Goal: Task Accomplishment & Management: Manage account settings

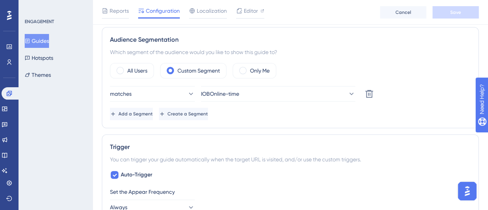
scroll to position [193, 0]
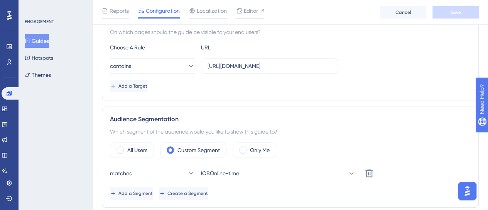
click at [12, 70] on div "Engagement Widgets Feedback Product Updates Knowledge Base AI Assistant" at bounding box center [9, 122] width 15 height 108
click at [7, 61] on icon at bounding box center [9, 62] width 6 height 6
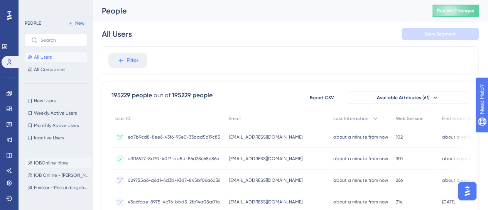
click at [58, 163] on span "IOBOnline-time" at bounding box center [51, 163] width 34 height 6
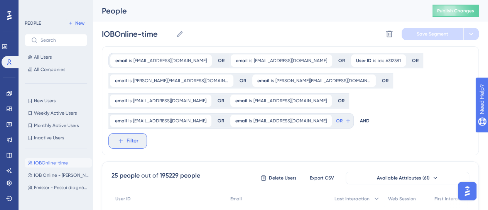
click at [121, 133] on button "Filter" at bounding box center [127, 140] width 39 height 15
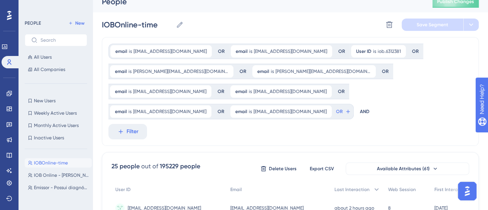
scroll to position [0, 0]
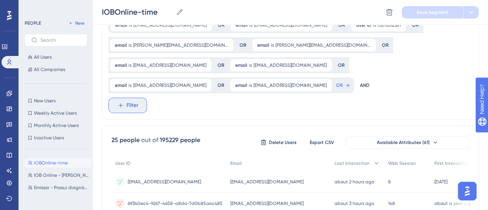
click at [133, 101] on span "Filter" at bounding box center [132, 105] width 12 height 9
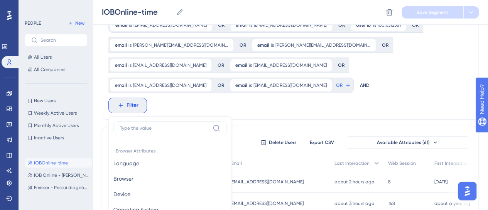
scroll to position [107, 0]
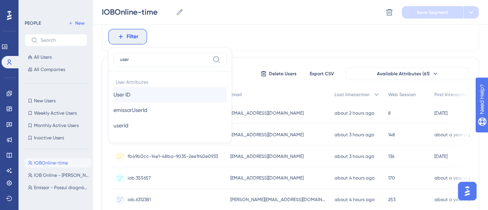
type input "user"
click at [130, 90] on span "User ID" at bounding box center [121, 94] width 17 height 9
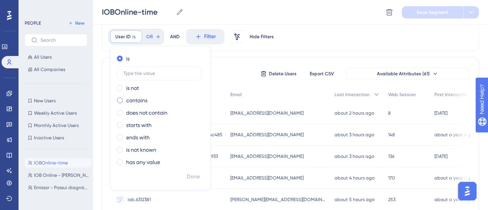
click at [142, 96] on label "contains" at bounding box center [136, 100] width 21 height 9
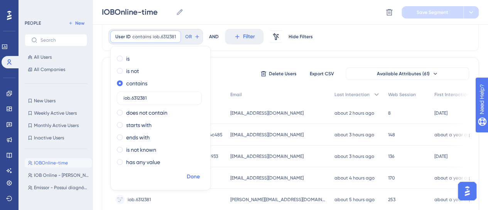
type input "iob.6312381"
click at [187, 172] on span "Done" at bounding box center [193, 176] width 13 height 9
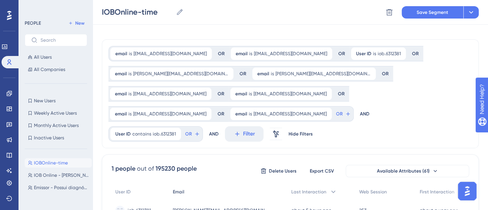
scroll to position [0, 0]
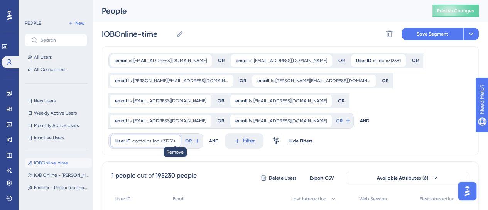
click at [173, 138] on icon at bounding box center [175, 140] width 5 height 5
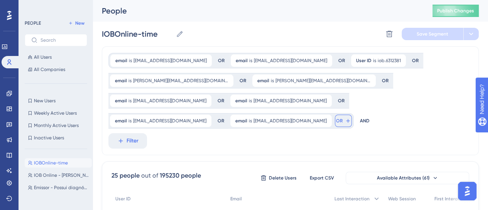
click at [342, 118] on span "OR" at bounding box center [339, 121] width 7 height 6
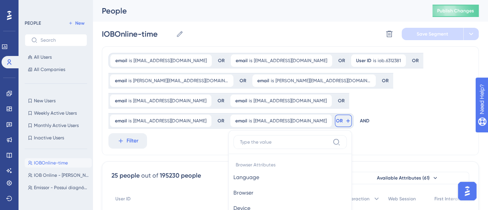
scroll to position [83, 0]
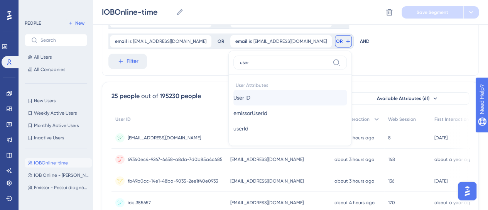
type input "user"
click at [250, 93] on span "User ID" at bounding box center [241, 97] width 17 height 9
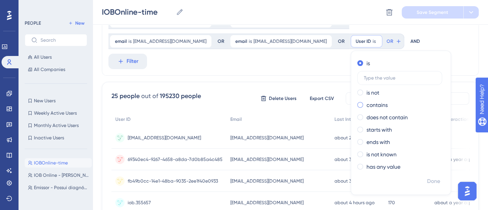
click at [366, 105] on label "contains" at bounding box center [376, 104] width 21 height 9
click at [364, 103] on input "text" at bounding box center [400, 102] width 72 height 5
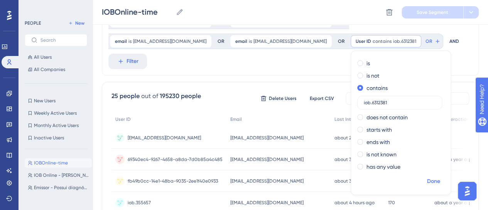
type input "iob.6312381"
click at [427, 182] on span "Done" at bounding box center [433, 181] width 13 height 9
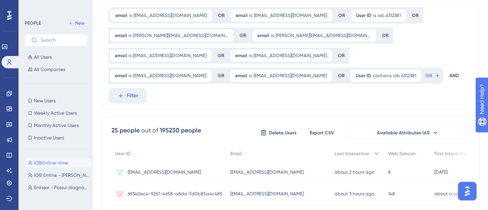
scroll to position [5, 0]
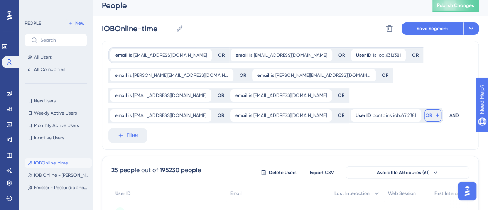
click at [425, 114] on span "OR" at bounding box center [428, 115] width 7 height 6
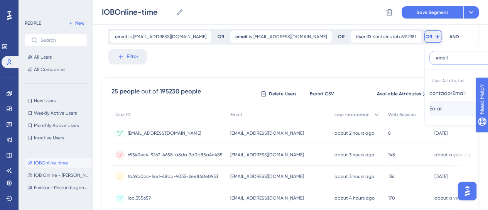
type input "email"
click at [429, 111] on button "Email Email" at bounding box center [485, 108] width 113 height 15
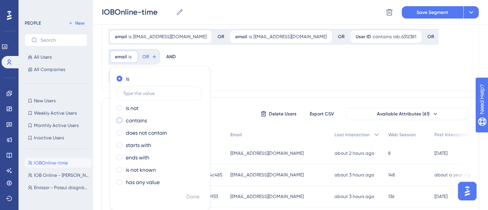
click at [147, 116] on label "contains" at bounding box center [136, 120] width 21 height 9
click at [195, 115] on input "text" at bounding box center [159, 117] width 72 height 5
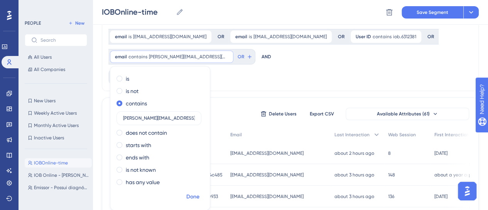
type input "[PERSON_NAME][EMAIL_ADDRESS][DOMAIN_NAME]"
click at [199, 192] on span "Done" at bounding box center [192, 196] width 13 height 9
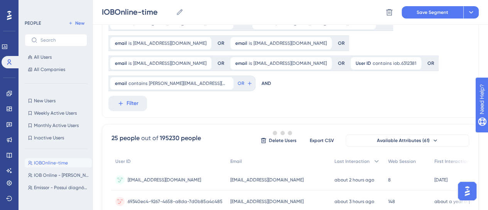
scroll to position [49, 0]
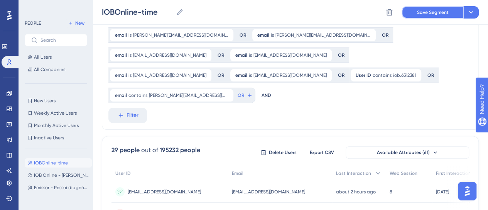
click at [443, 11] on span "Save Segment" at bounding box center [433, 12] width 32 height 6
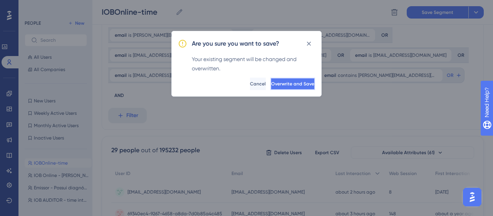
click at [295, 84] on span "Overwrite and Save" at bounding box center [292, 84] width 43 height 6
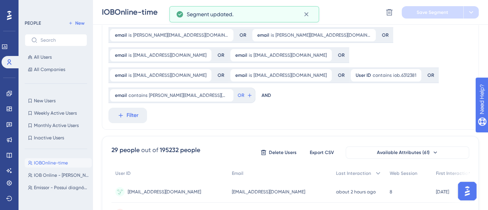
scroll to position [0, 0]
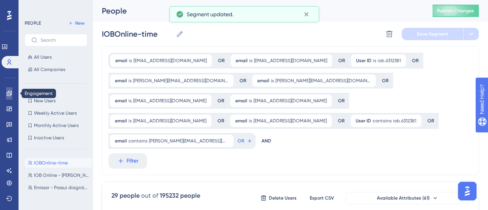
click at [12, 92] on icon at bounding box center [9, 93] width 5 height 5
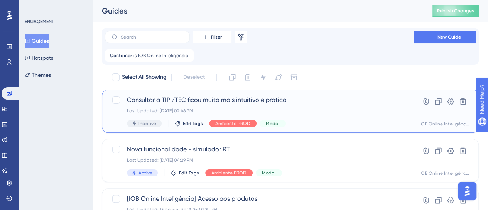
click at [290, 115] on div "Consultar a TIPI/TEC ficou muito mais intuitivo e prático Last Updated: [DATE] …" at bounding box center [259, 111] width 265 height 32
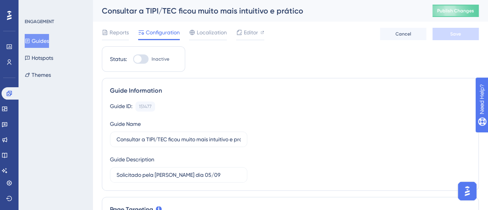
click at [146, 61] on div at bounding box center [140, 58] width 15 height 9
click at [133, 59] on input "Inactive" at bounding box center [133, 59] width 0 height 0
checkbox input "true"
click at [453, 35] on span "Save" at bounding box center [455, 34] width 11 height 6
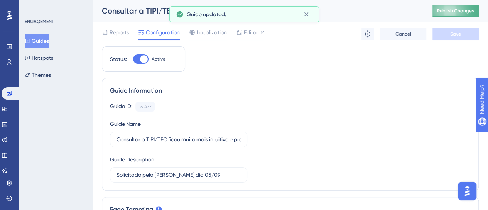
click at [460, 8] on span "Publish Changes" at bounding box center [455, 11] width 37 height 6
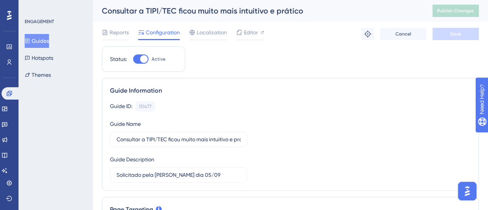
click at [37, 37] on button "Guides" at bounding box center [37, 41] width 24 height 14
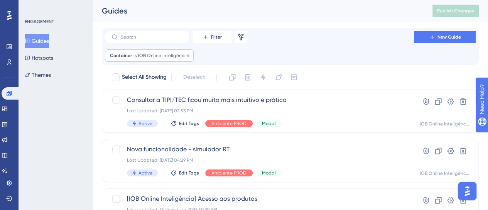
click at [165, 59] on div "Container is IOB Online Inteligência IOB Online Inteligência Remove" at bounding box center [149, 55] width 89 height 12
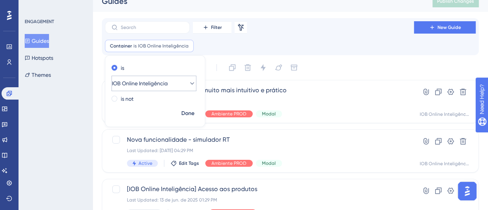
click at [161, 84] on span "IOB Online Inteligência" at bounding box center [140, 83] width 56 height 9
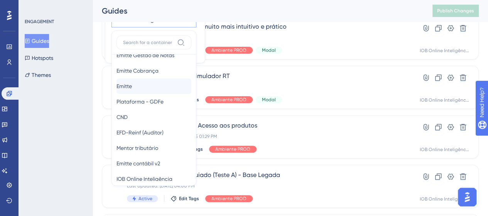
scroll to position [39, 0]
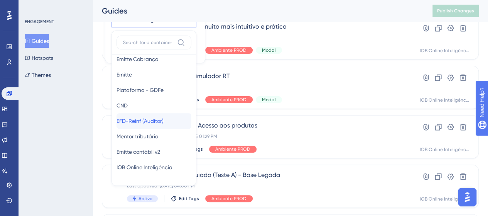
click at [154, 121] on span "EFD-Reinf (Auditor)" at bounding box center [139, 120] width 47 height 9
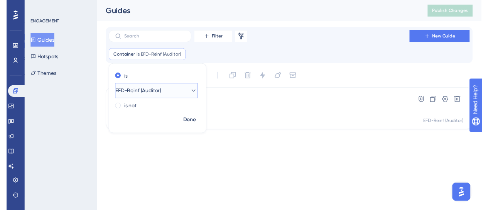
scroll to position [0, 0]
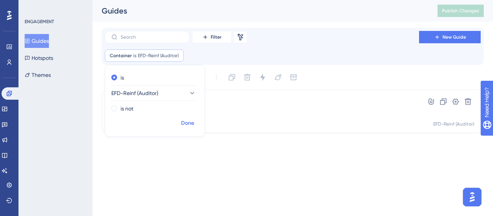
click at [192, 119] on span "Done" at bounding box center [187, 122] width 13 height 9
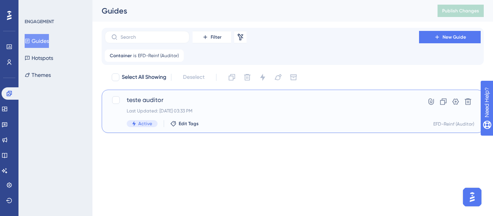
click at [271, 98] on span "teste auditor" at bounding box center [262, 99] width 271 height 9
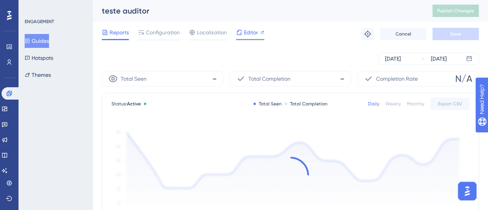
click at [256, 30] on span "Editor" at bounding box center [251, 32] width 14 height 9
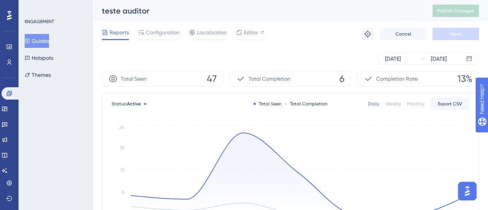
click at [44, 39] on button "Guides" at bounding box center [37, 41] width 24 height 14
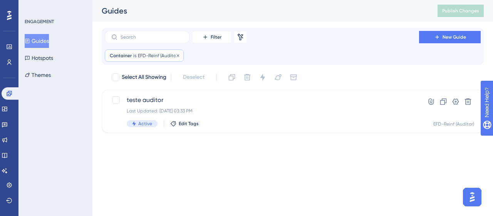
click at [179, 54] on div "Container is EFD-Reinf (Auditor) EFD-Reinf (Auditor) Remove" at bounding box center [144, 55] width 79 height 12
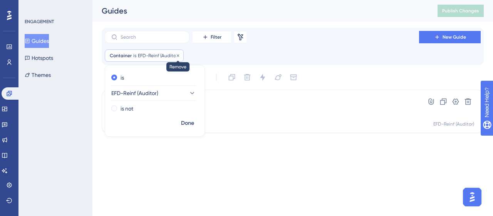
click at [177, 56] on icon at bounding box center [178, 55] width 5 height 5
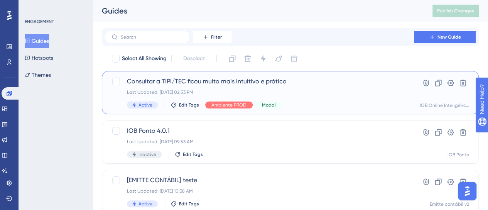
click at [307, 103] on div "Active Edit Tags Ambiente PROD Modal" at bounding box center [259, 104] width 265 height 7
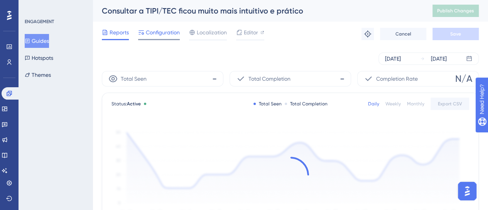
click at [161, 35] on span "Configuration" at bounding box center [163, 32] width 34 height 9
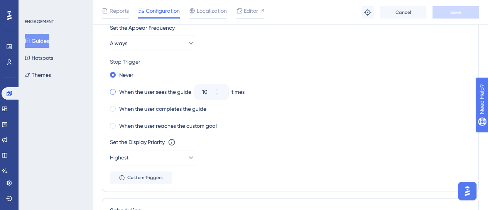
scroll to position [424, 0]
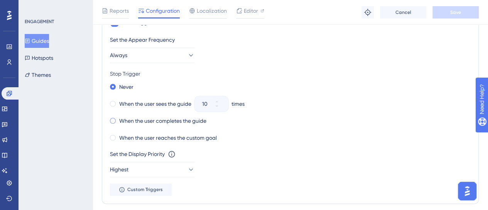
click at [140, 118] on label "When the user completes the guide" at bounding box center [162, 120] width 87 height 9
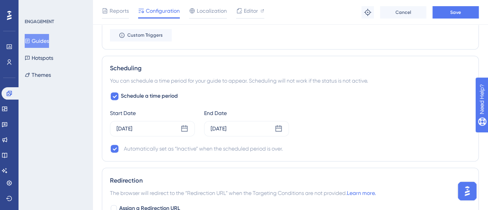
scroll to position [617, 0]
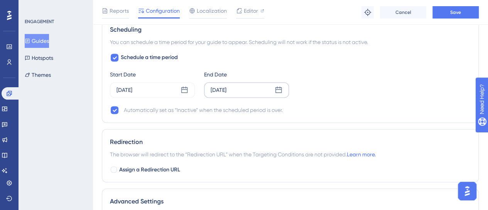
click at [261, 93] on div "[DATE]" at bounding box center [246, 89] width 85 height 15
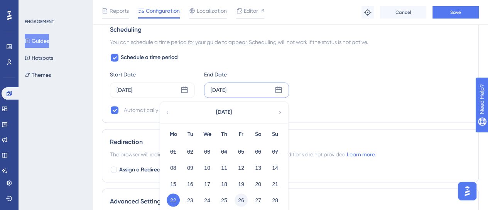
click at [237, 197] on button "26" at bounding box center [240, 199] width 13 height 13
click at [452, 11] on span "Save" at bounding box center [455, 12] width 11 height 6
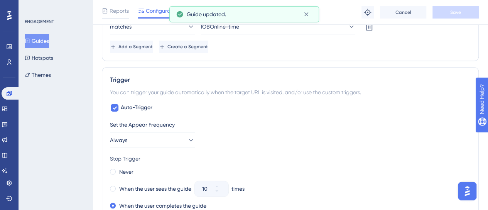
scroll to position [229, 0]
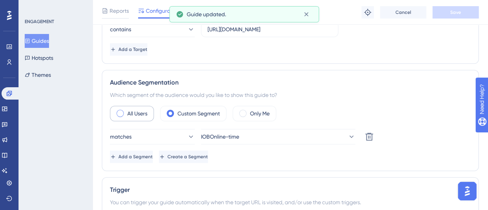
click at [143, 115] on label "All Users" at bounding box center [137, 113] width 20 height 9
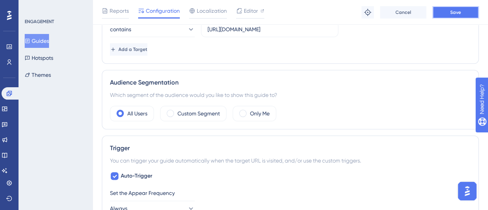
click at [459, 14] on span "Save" at bounding box center [455, 12] width 11 height 6
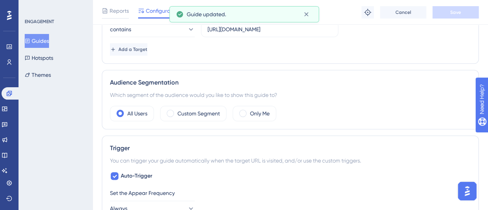
scroll to position [0, 0]
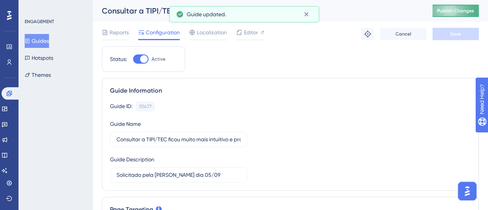
click at [446, 11] on span "Publish Changes" at bounding box center [455, 11] width 37 height 6
